Goal: Information Seeking & Learning: Compare options

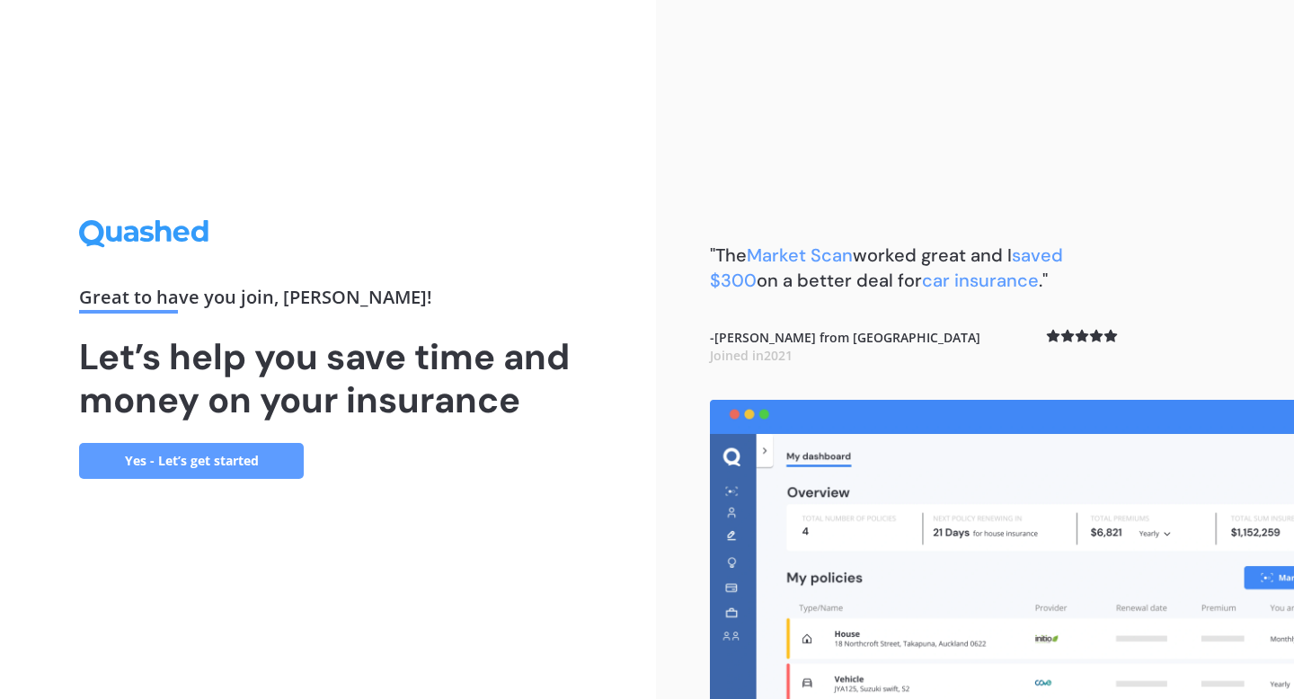
click at [150, 465] on link "Yes - Let’s get started" at bounding box center [191, 461] width 225 height 36
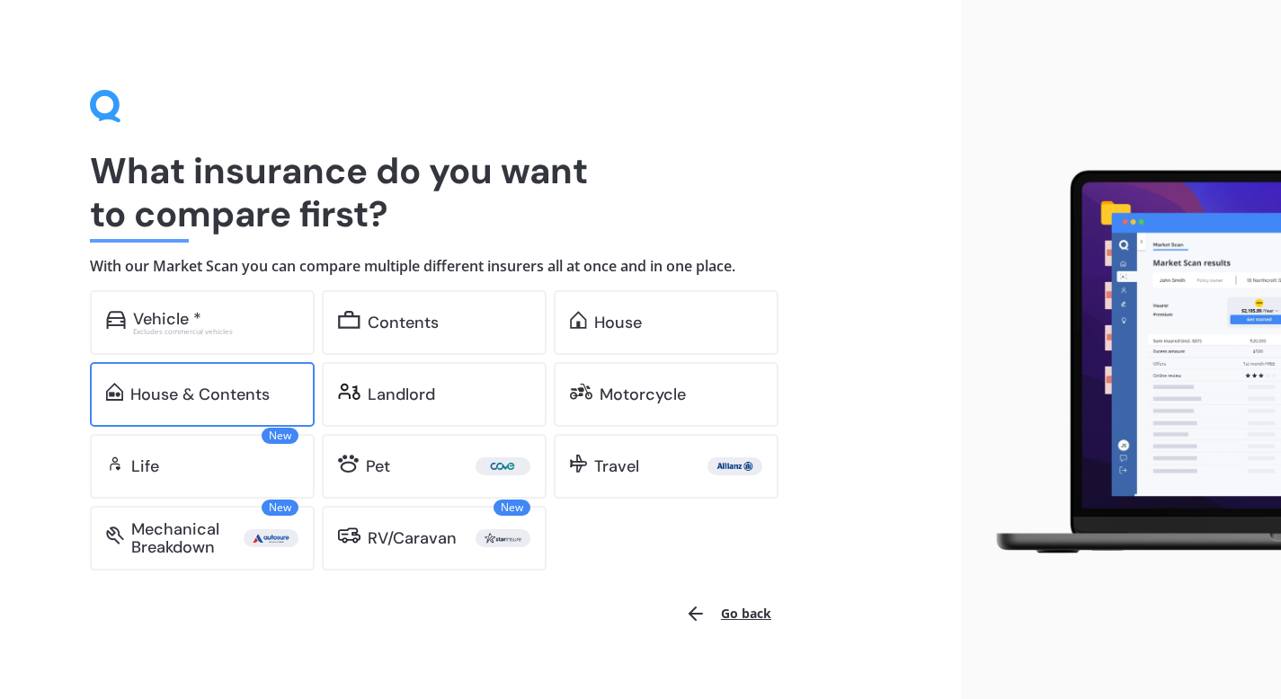
click at [268, 408] on div "House & Contents" at bounding box center [202, 394] width 225 height 65
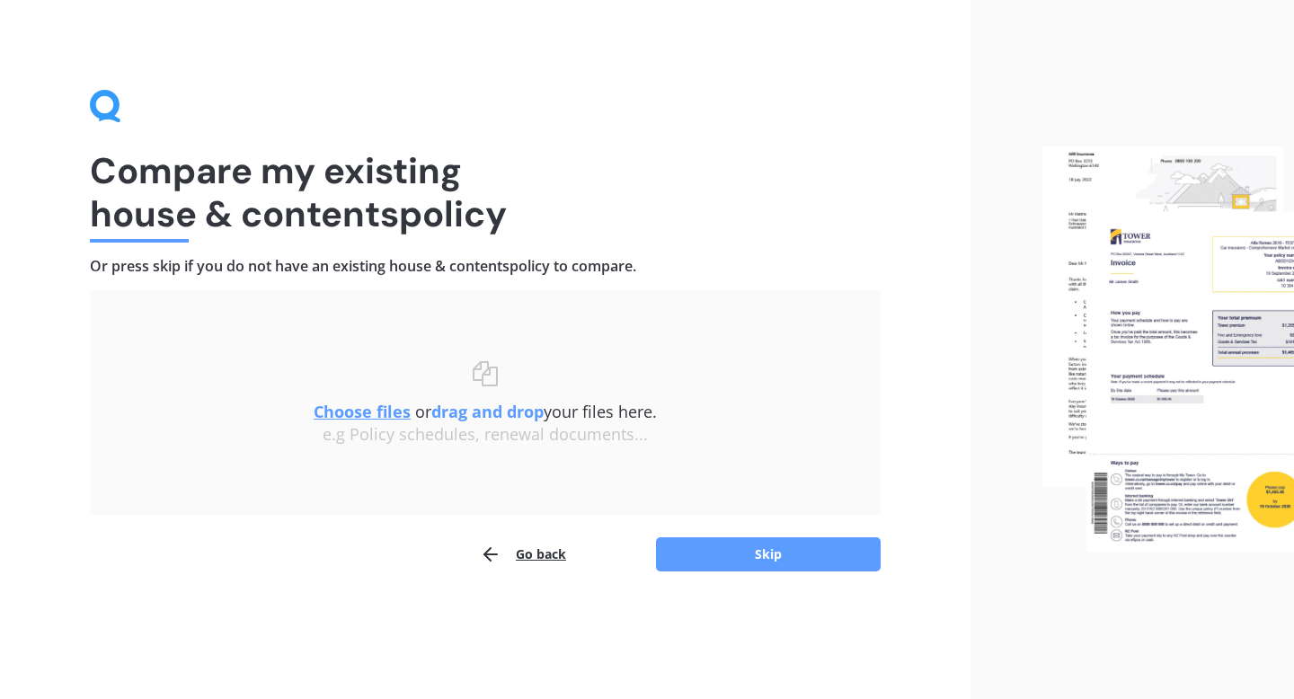
click at [539, 552] on button "Go back" at bounding box center [523, 555] width 86 height 36
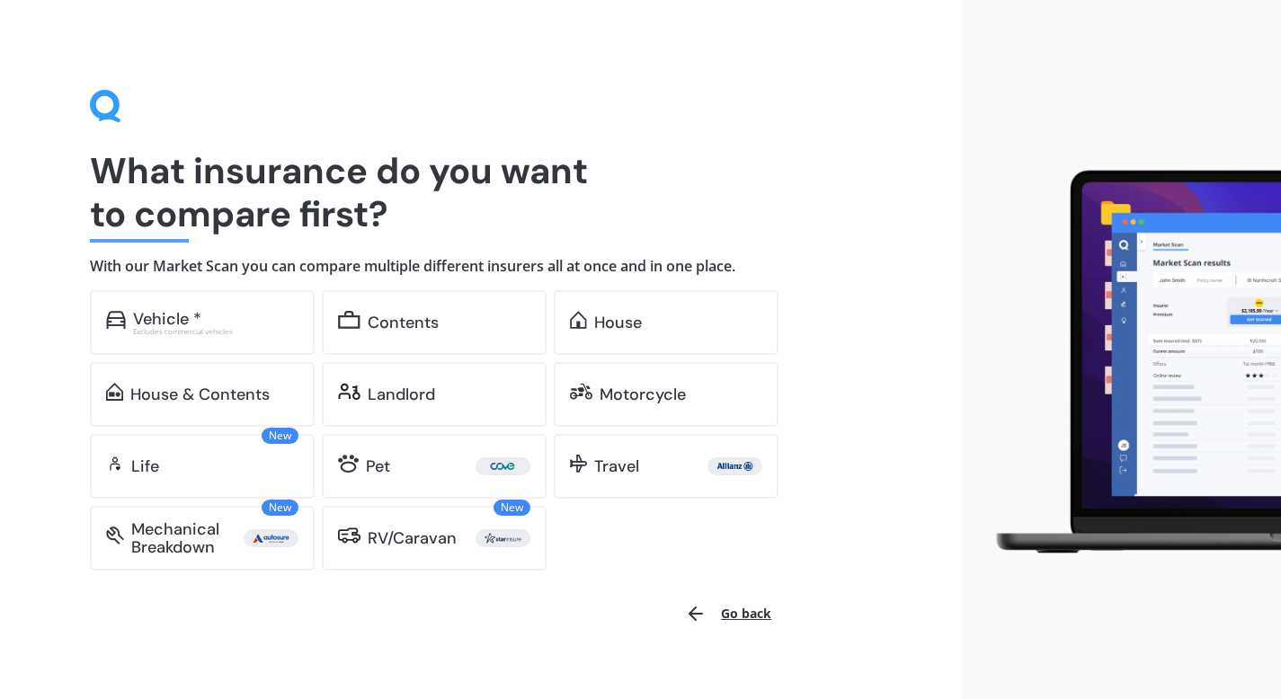
click at [539, 552] on div "New RV/Caravan" at bounding box center [434, 538] width 225 height 65
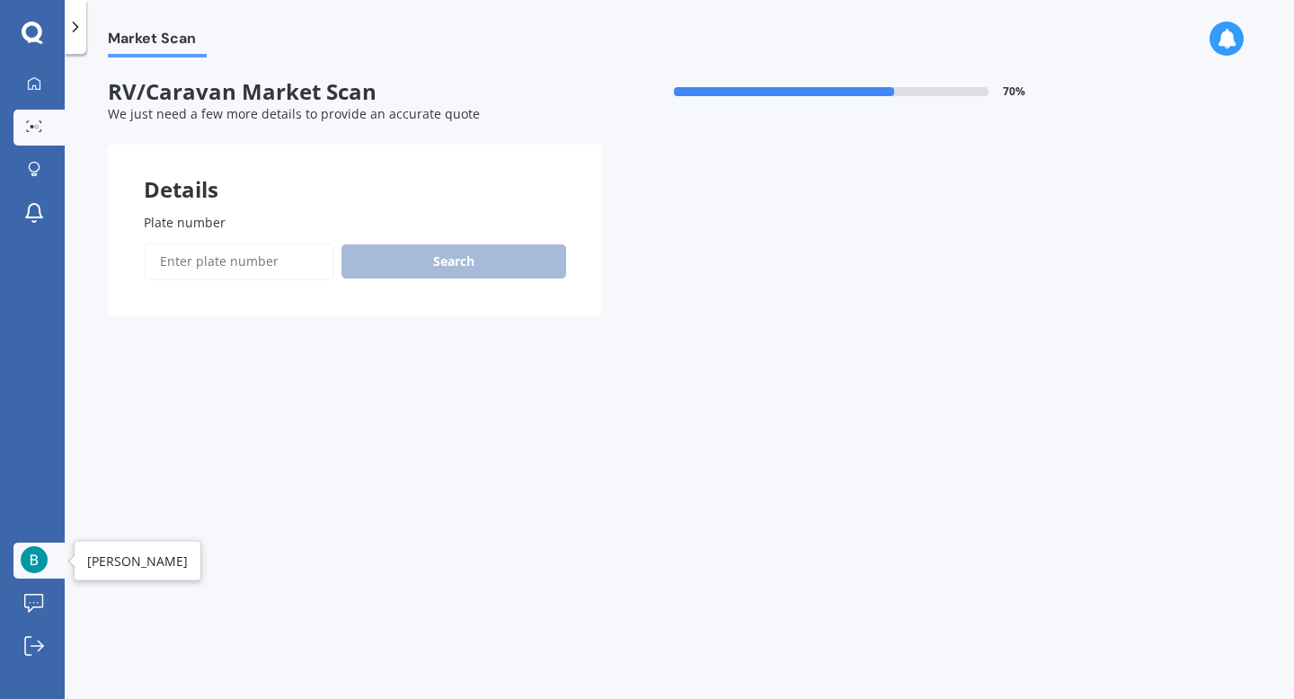
click at [42, 562] on img at bounding box center [34, 560] width 27 height 27
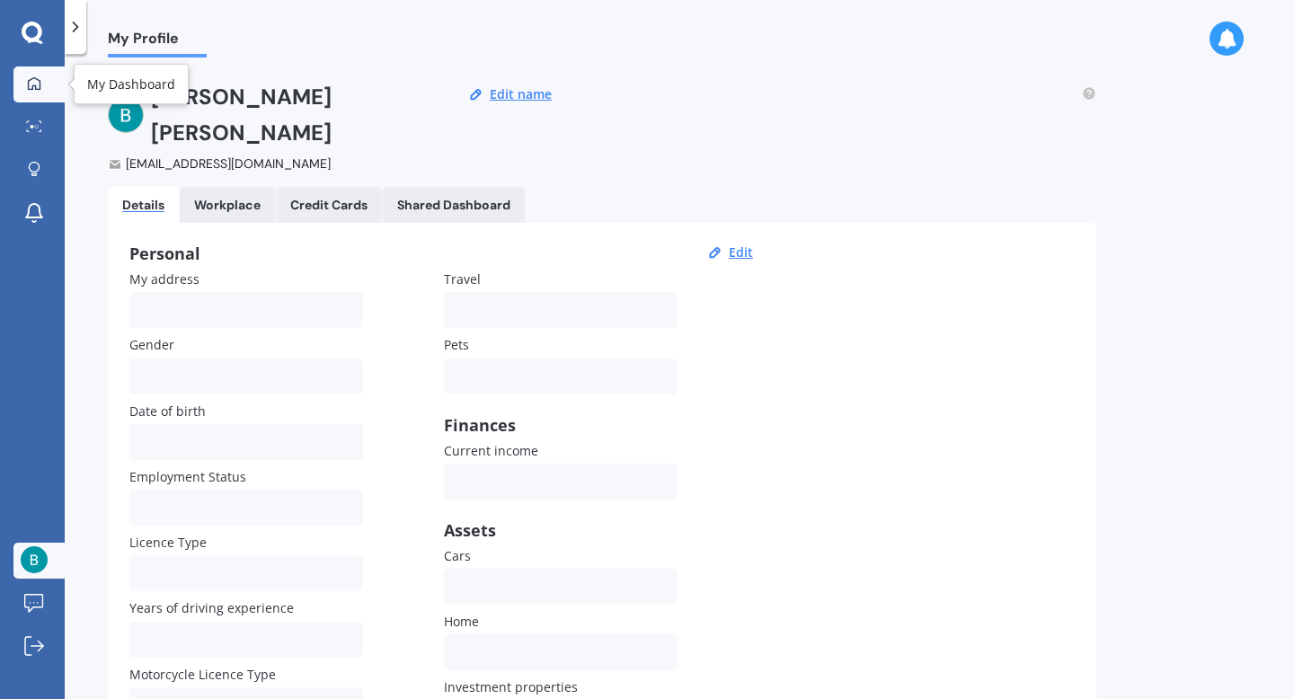
click at [29, 93] on link "My Dashboard" at bounding box center [38, 85] width 51 height 36
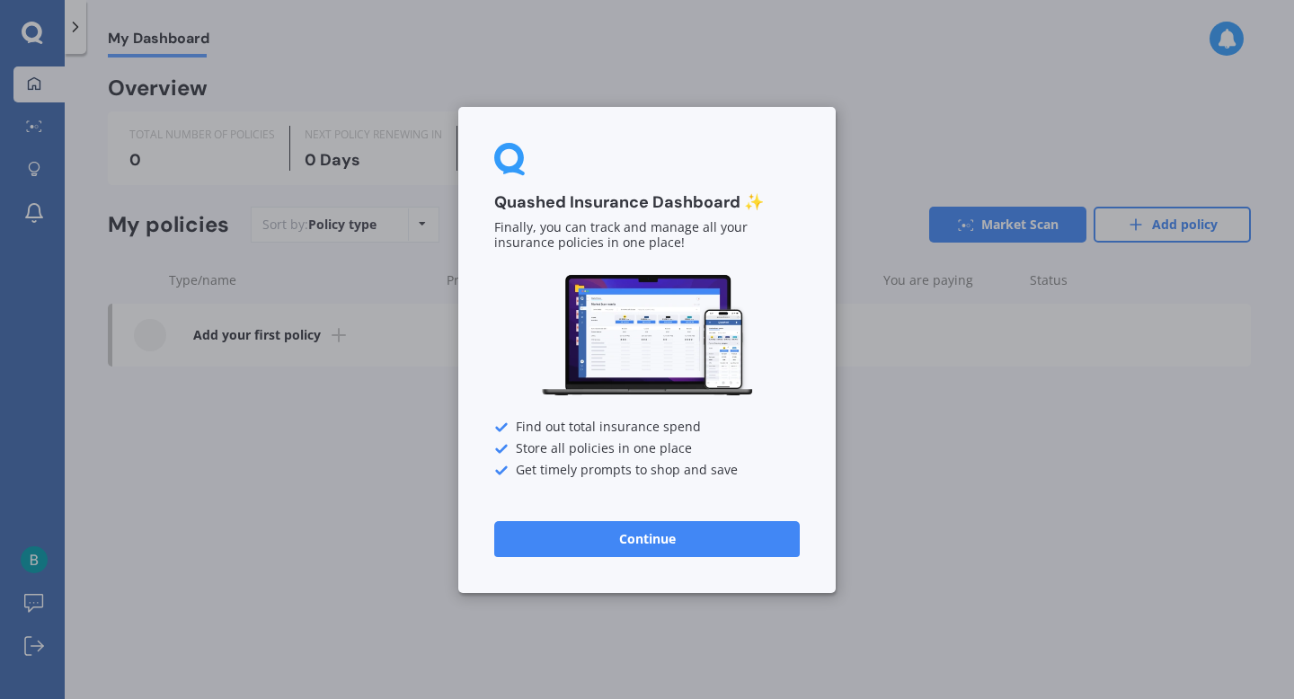
click at [910, 484] on div "Quashed Insurance Dashboard ✨ Finally, you can track and manage all your insura…" at bounding box center [647, 349] width 1294 height 699
click at [755, 542] on button "Continue" at bounding box center [647, 538] width 306 height 36
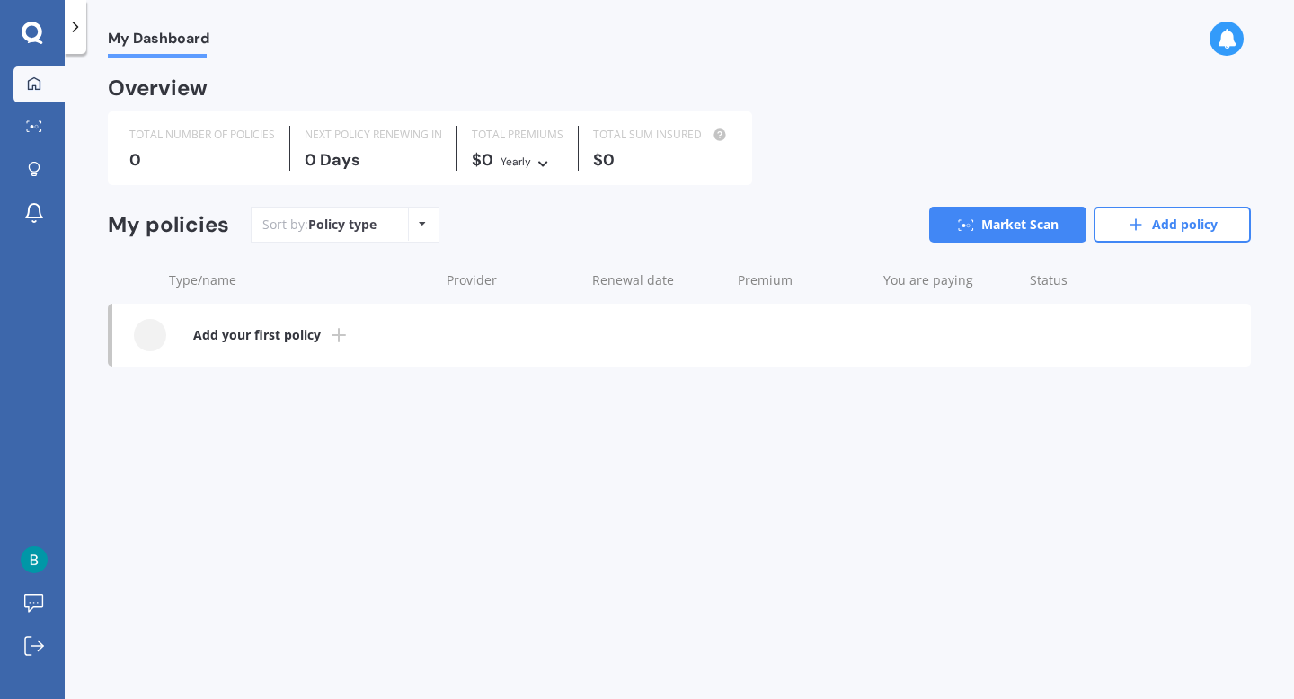
click at [1229, 41] on icon at bounding box center [1227, 39] width 20 height 20
click at [42, 566] on img at bounding box center [34, 560] width 27 height 27
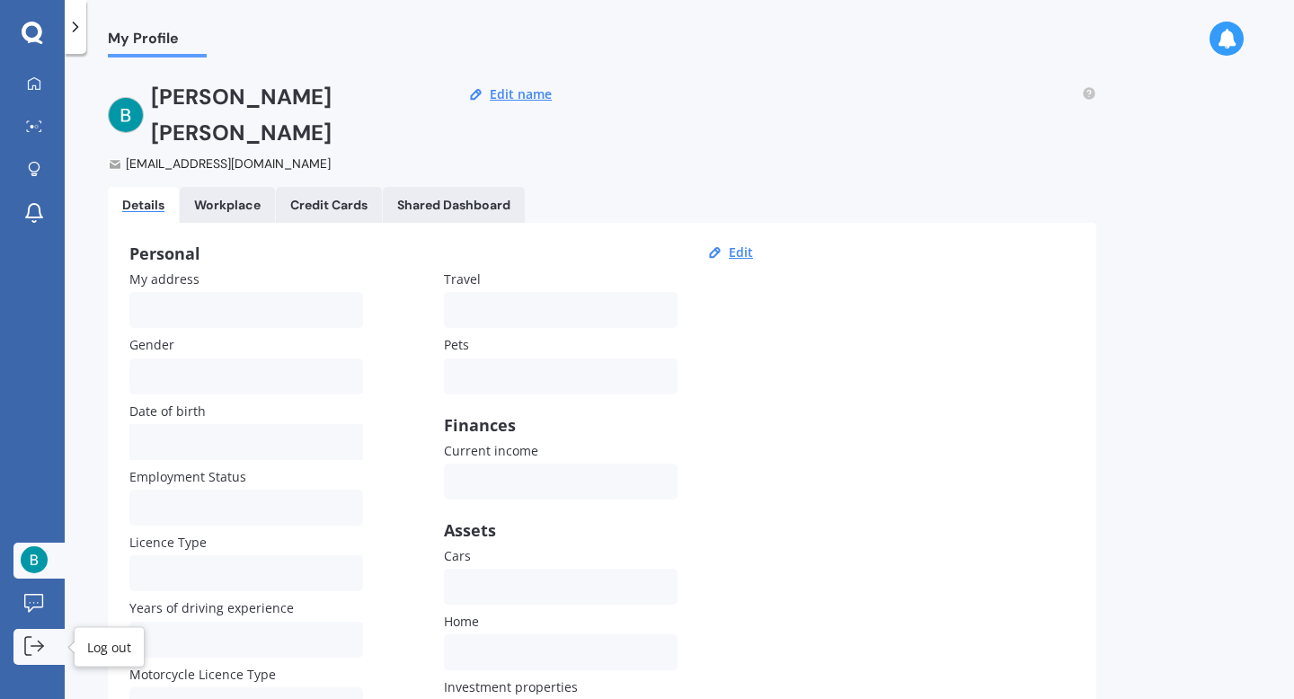
click at [36, 653] on icon at bounding box center [34, 646] width 20 height 20
